Goal: Information Seeking & Learning: Learn about a topic

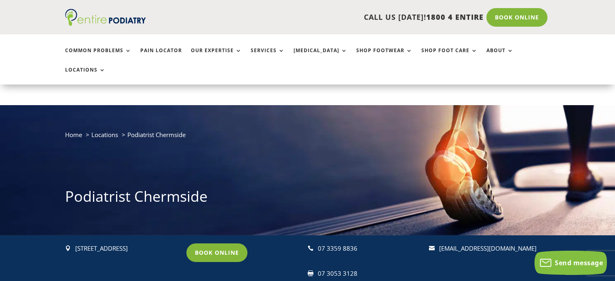
click at [226, 243] on link "Book Online" at bounding box center [216, 252] width 61 height 19
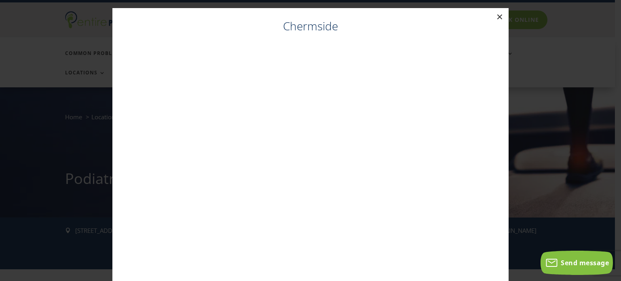
click at [495, 16] on button "×" at bounding box center [500, 17] width 18 height 18
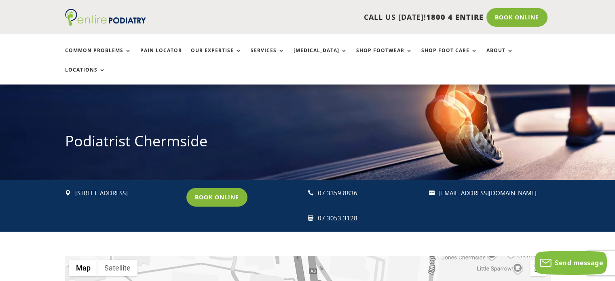
scroll to position [56, 0]
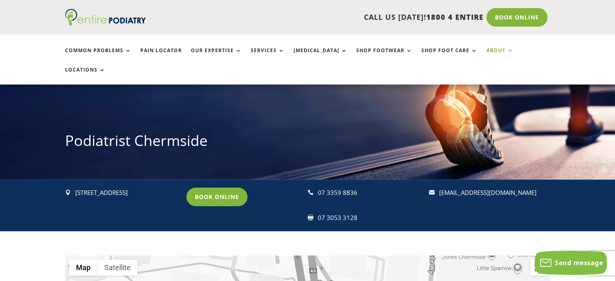
click at [486, 48] on link "About" at bounding box center [499, 56] width 27 height 17
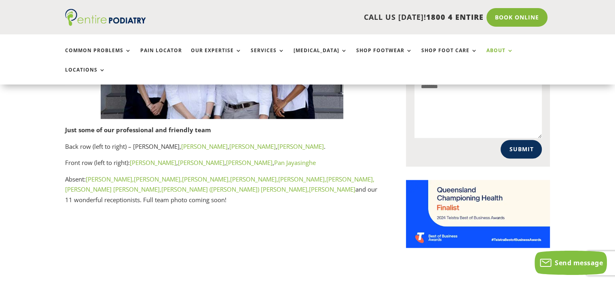
scroll to position [706, 0]
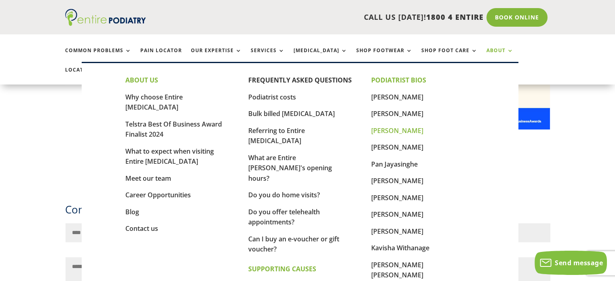
click at [396, 130] on link "[PERSON_NAME]" at bounding box center [397, 130] width 52 height 9
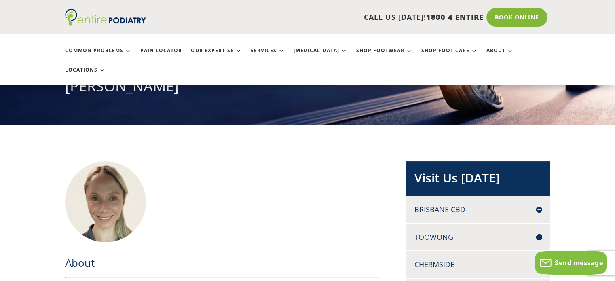
scroll to position [137, 0]
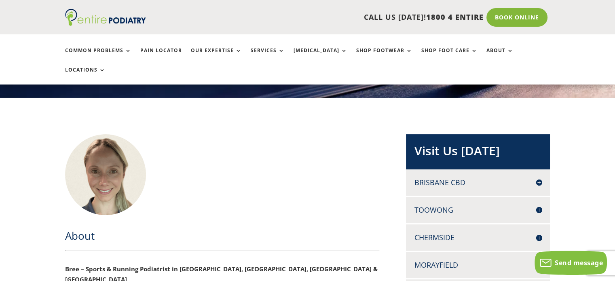
click at [445, 177] on h4 "Brisbane CBD" at bounding box center [478, 182] width 128 height 10
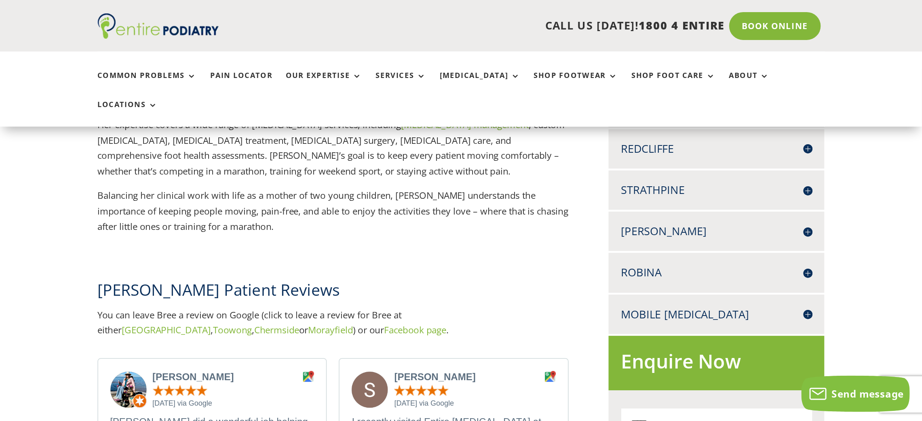
scroll to position [517, 0]
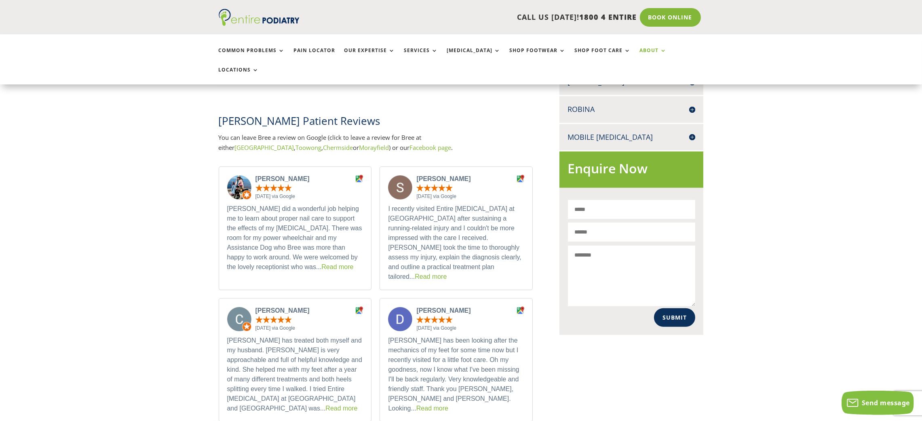
drag, startPoint x: 570, startPoint y: 8, endPoint x: 634, endPoint y: 49, distance: 75.4
click at [615, 49] on link "About" at bounding box center [653, 56] width 27 height 17
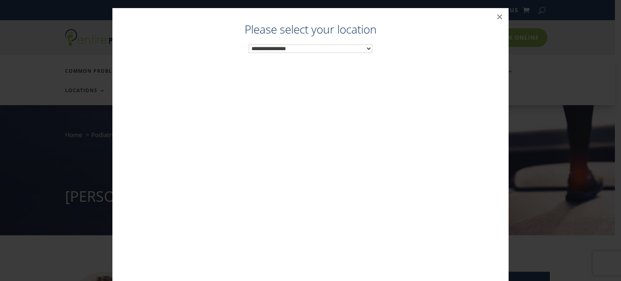
click at [315, 44] on select "**********" at bounding box center [311, 48] width 124 height 8
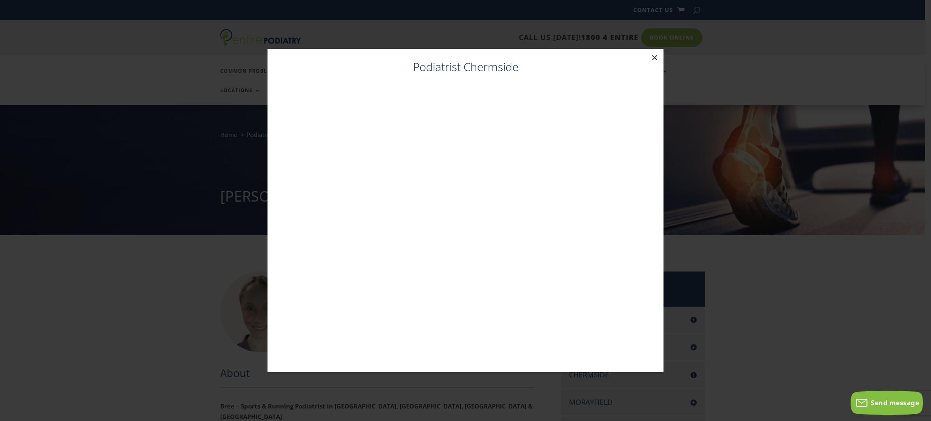
click at [621, 55] on button "×" at bounding box center [655, 58] width 18 height 18
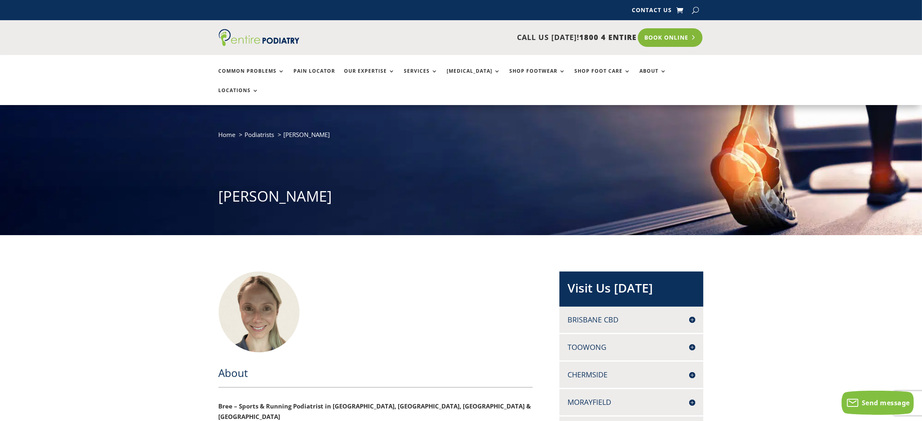
click at [621, 32] on link "Book Online" at bounding box center [670, 37] width 65 height 19
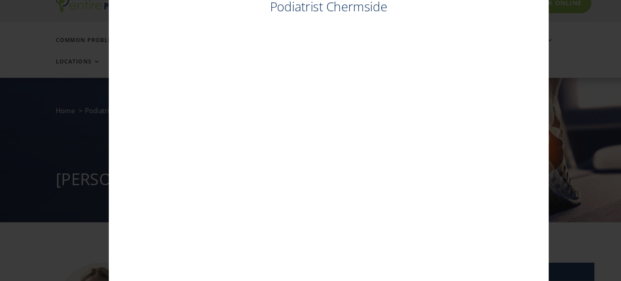
scroll to position [15, 0]
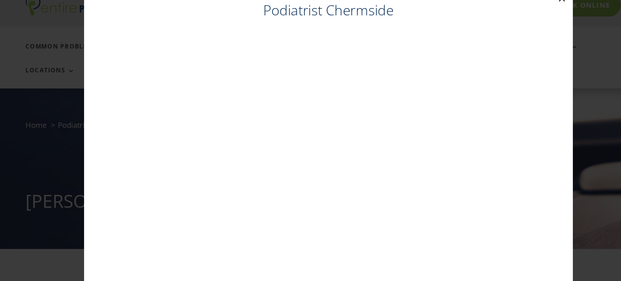
click at [498, 22] on div "Podiatrist Chermside ×" at bounding box center [310, 148] width 396 height 281
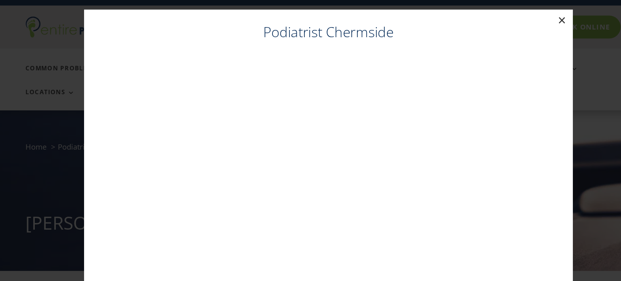
click at [500, 15] on button "×" at bounding box center [500, 17] width 18 height 18
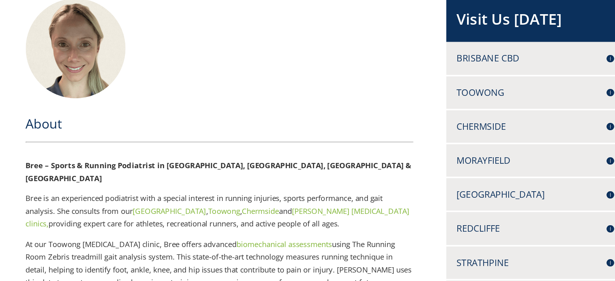
scroll to position [0, 0]
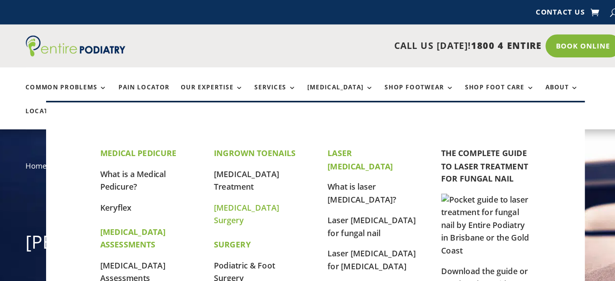
click at [235, 176] on link "[MEDICAL_DATA] Surgery" at bounding box center [244, 173] width 53 height 19
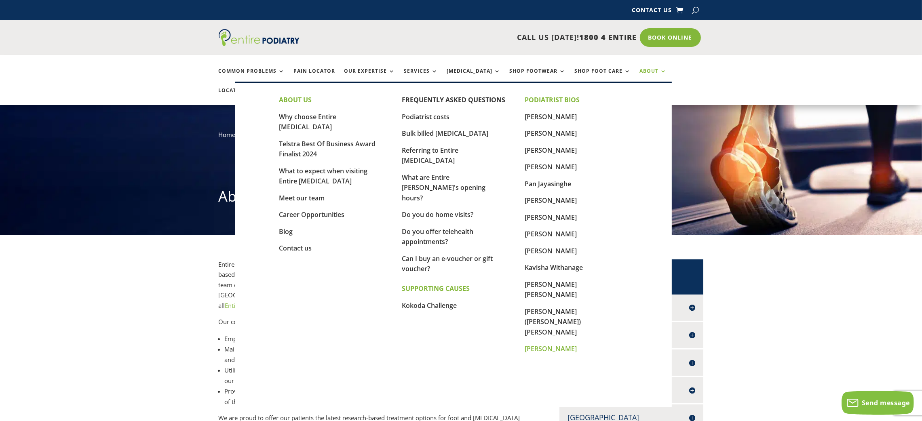
click at [559, 344] on link "[PERSON_NAME]" at bounding box center [551, 348] width 52 height 9
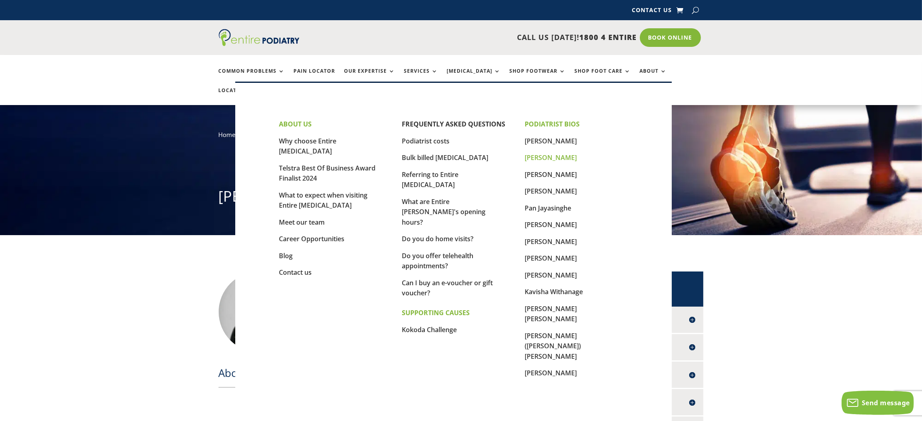
click at [542, 156] on link "[PERSON_NAME]" at bounding box center [551, 157] width 52 height 9
click at [553, 244] on link "[PERSON_NAME]" at bounding box center [551, 241] width 52 height 9
click at [557, 239] on link "[PERSON_NAME]" at bounding box center [551, 241] width 52 height 9
click at [541, 254] on link "[PERSON_NAME]" at bounding box center [551, 258] width 52 height 9
click at [555, 292] on link "Kavisha Withanage" at bounding box center [554, 291] width 58 height 9
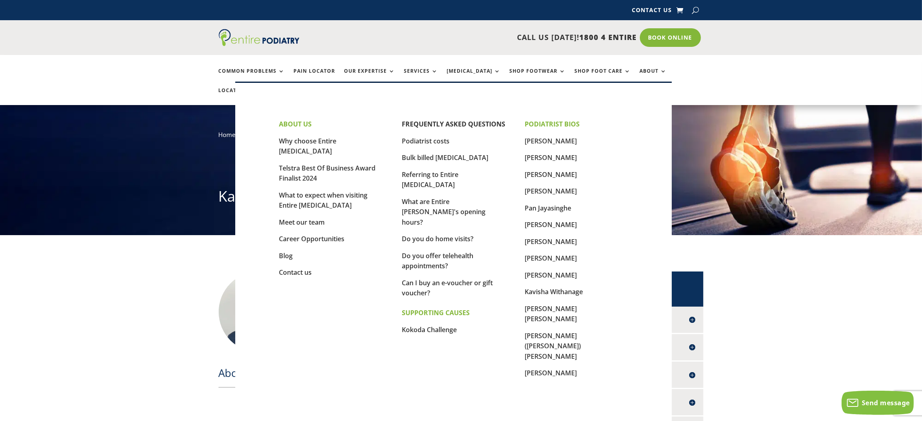
click at [553, 162] on p "[PERSON_NAME]" at bounding box center [576, 161] width 103 height 17
click at [541, 156] on link "[PERSON_NAME]" at bounding box center [551, 157] width 52 height 9
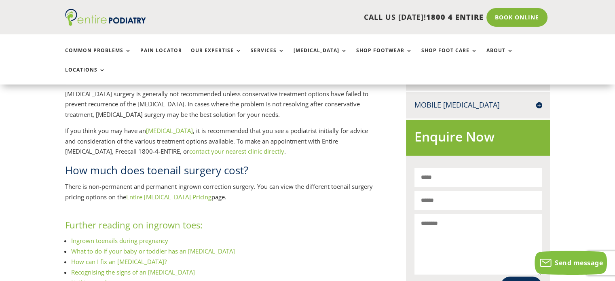
scroll to position [516, 0]
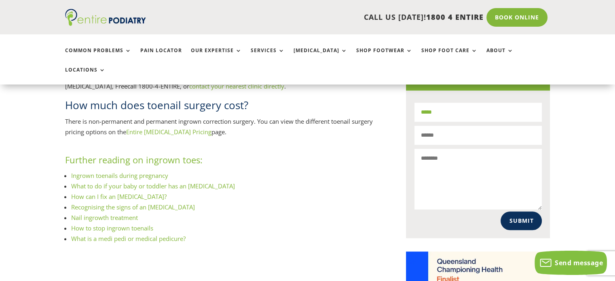
click at [433, 103] on input "Name*" at bounding box center [478, 112] width 128 height 19
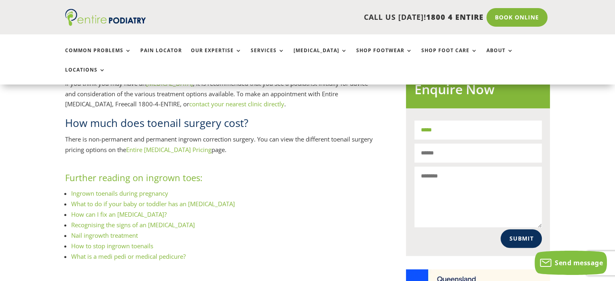
click at [439, 120] on input "Name*" at bounding box center [478, 129] width 128 height 19
click at [441, 144] on input "Email*" at bounding box center [478, 153] width 128 height 19
click at [437, 167] on textarea "Message*" at bounding box center [478, 197] width 128 height 61
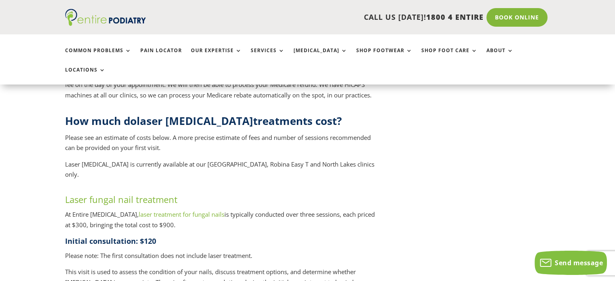
scroll to position [969, 0]
